Goal: Transaction & Acquisition: Purchase product/service

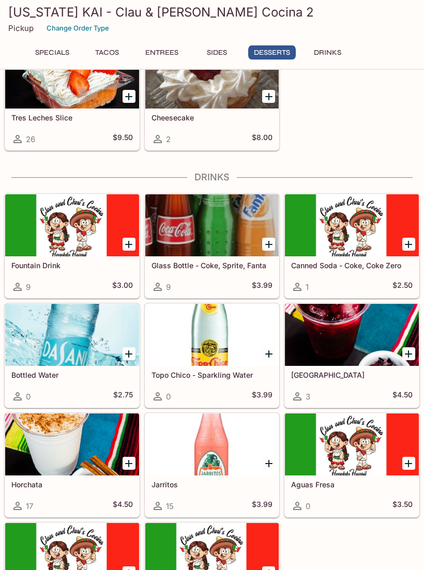
scroll to position [1243, 0]
click at [351, 333] on div at bounding box center [352, 335] width 134 height 62
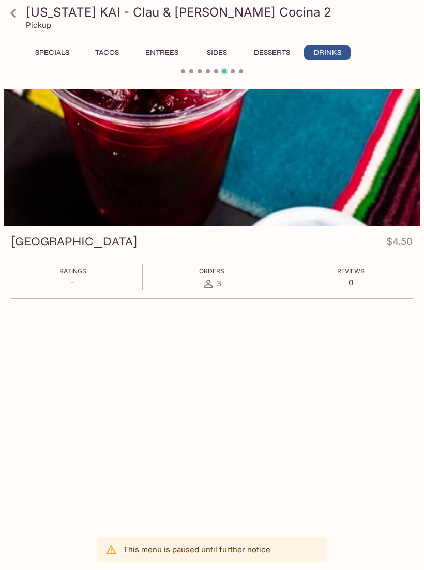
click at [51, 237] on h3 "[GEOGRAPHIC_DATA]" at bounding box center [74, 242] width 126 height 16
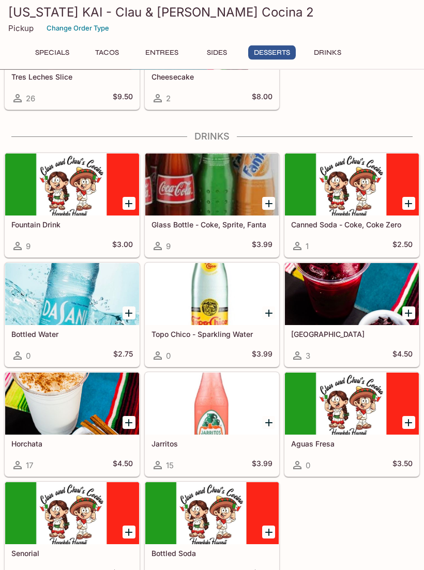
scroll to position [1284, 0]
click at [297, 352] on icon at bounding box center [297, 356] width 8 height 8
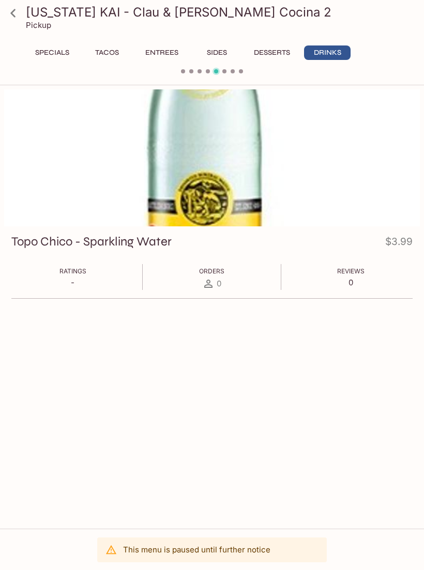
click at [17, 17] on icon at bounding box center [13, 13] width 18 height 18
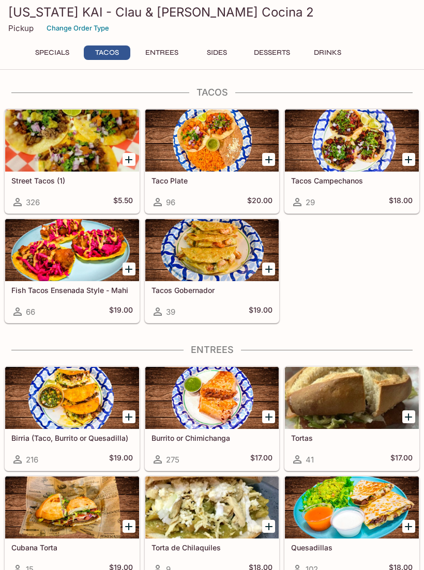
scroll to position [189, 0]
click at [163, 58] on button "Entrees" at bounding box center [162, 52] width 47 height 14
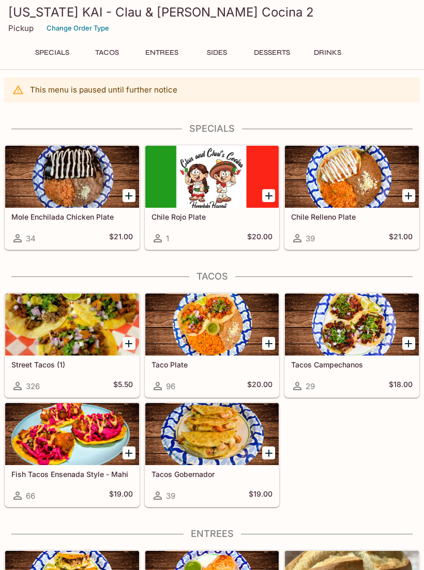
scroll to position [0, 0]
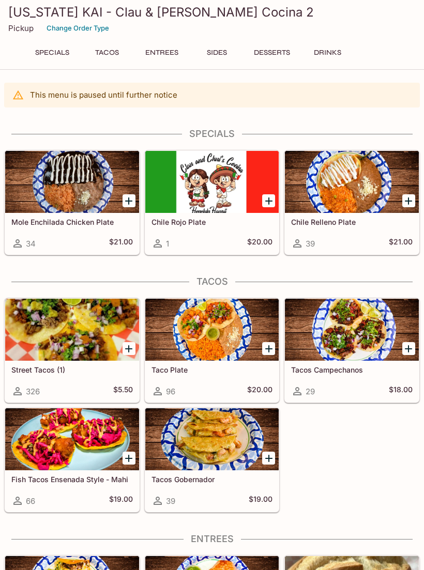
click at [227, 52] on button "Sides" at bounding box center [216, 52] width 47 height 14
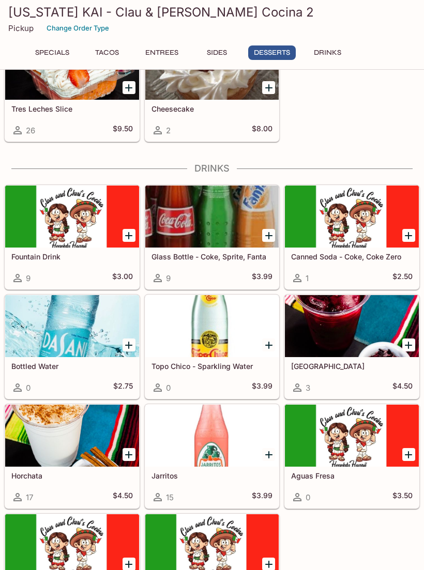
scroll to position [1284, 0]
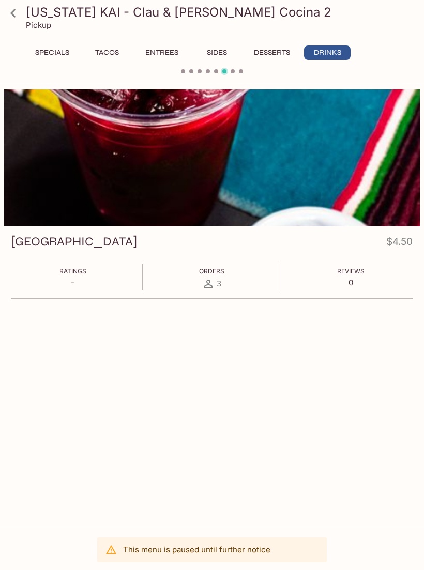
click at [53, 55] on button "Specials" at bounding box center [52, 52] width 47 height 14
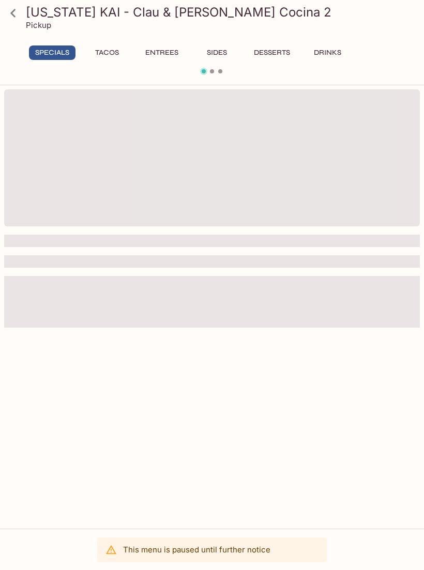
click at [108, 59] on button "Tacos" at bounding box center [107, 52] width 47 height 14
click at [59, 59] on button "Specials" at bounding box center [52, 52] width 47 height 14
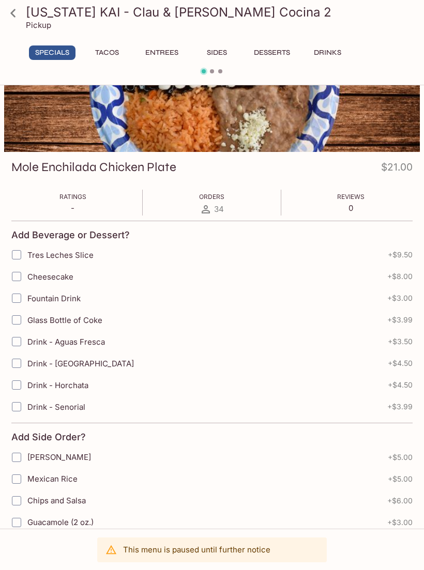
scroll to position [73, 0]
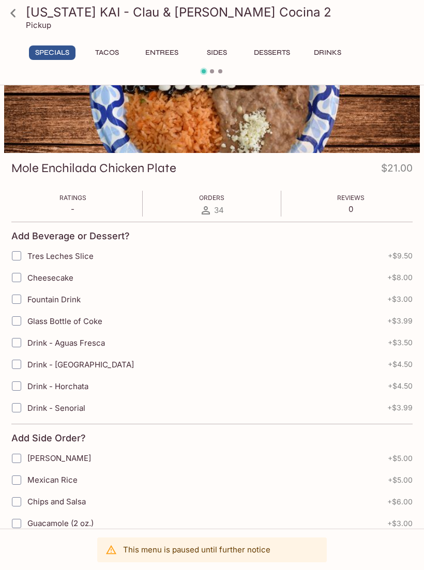
click at [116, 47] on button "Tacos" at bounding box center [107, 52] width 47 height 14
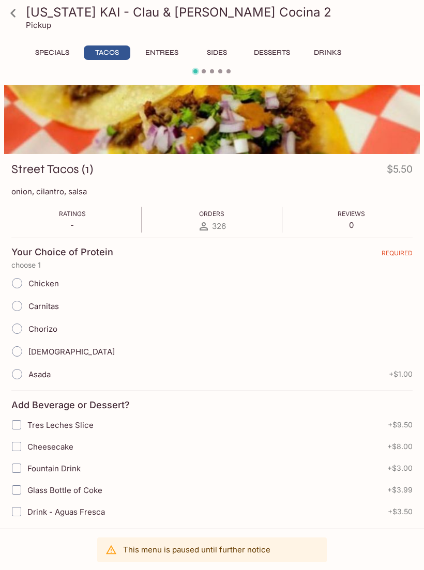
click at [172, 54] on button "Entrees" at bounding box center [162, 52] width 47 height 14
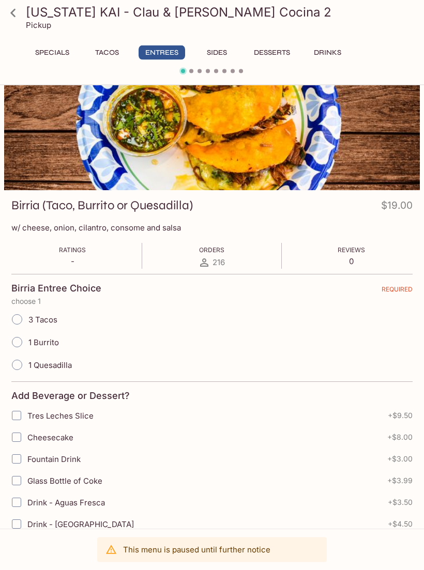
scroll to position [0, 0]
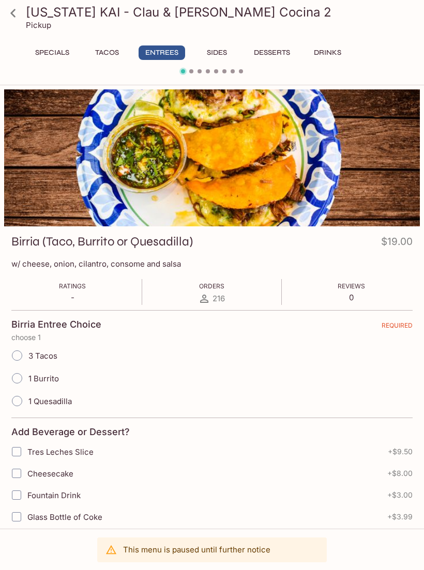
click at [11, 18] on icon at bounding box center [13, 13] width 18 height 18
